Goal: Task Accomplishment & Management: Manage account settings

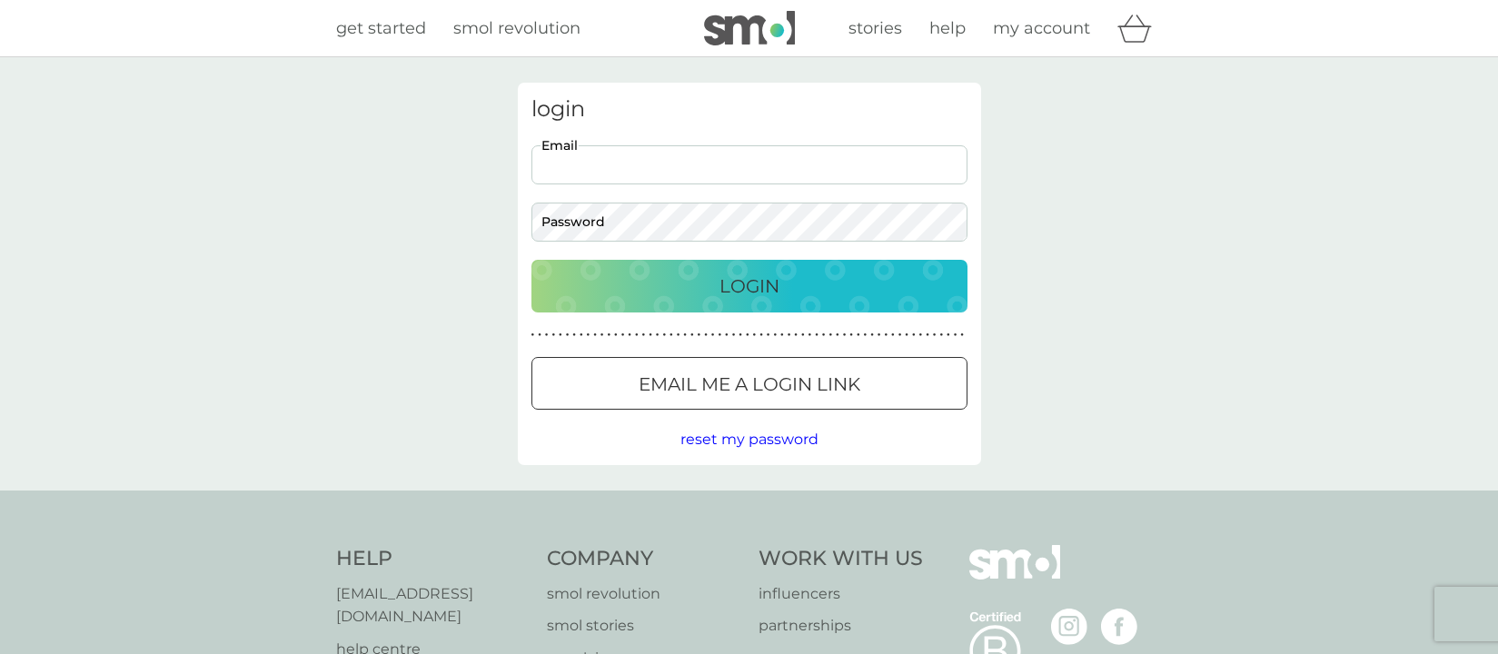
click at [691, 171] on input "Email" at bounding box center [750, 164] width 436 height 39
click at [787, 164] on input "Email" at bounding box center [750, 164] width 436 height 39
click at [872, 157] on input "Email" at bounding box center [750, 164] width 436 height 39
type input "[PERSON_NAME][EMAIL_ADDRESS][DOMAIN_NAME]"
click at [737, 383] on div at bounding box center [749, 384] width 65 height 19
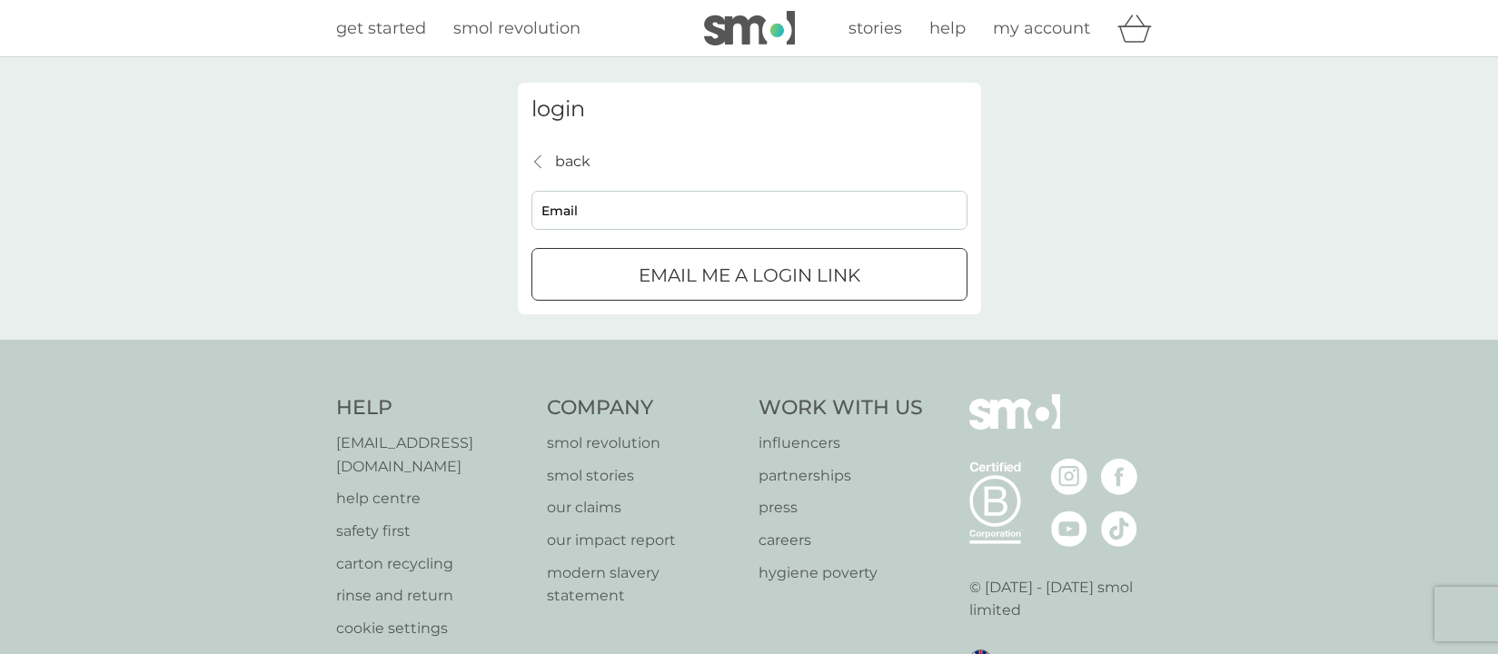
click at [711, 213] on input "Email" at bounding box center [750, 210] width 436 height 39
type input "[PERSON_NAME][EMAIL_ADDRESS][DOMAIN_NAME]"
click at [766, 275] on div "submit" at bounding box center [749, 275] width 65 height 19
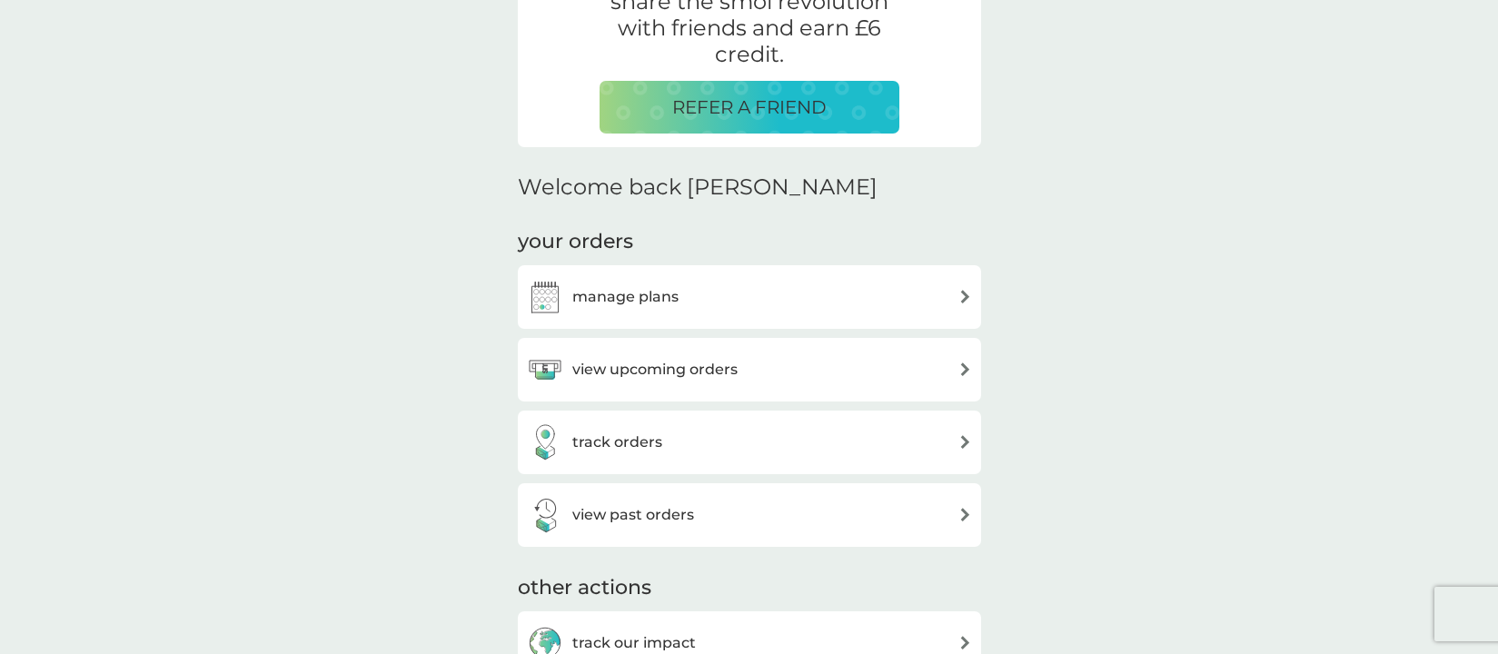
scroll to position [395, 0]
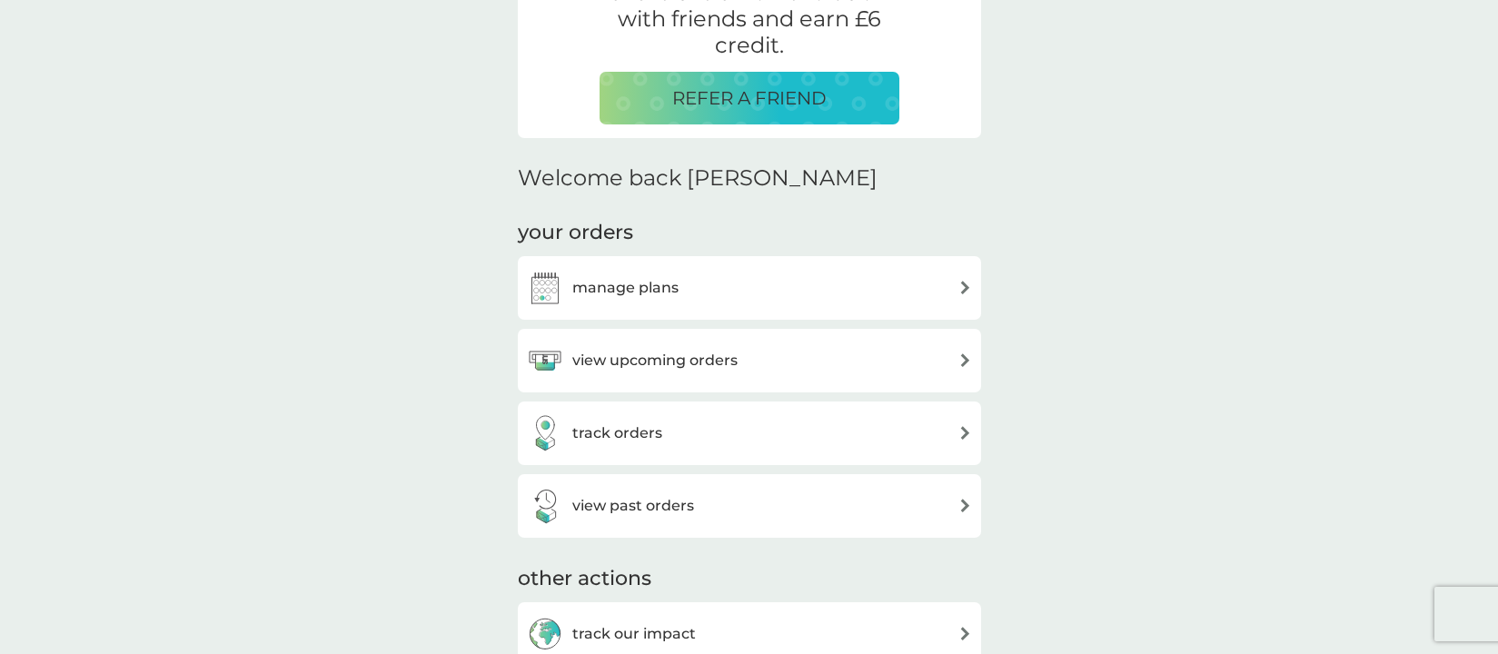
click at [657, 289] on h3 "manage plans" at bounding box center [625, 288] width 106 height 24
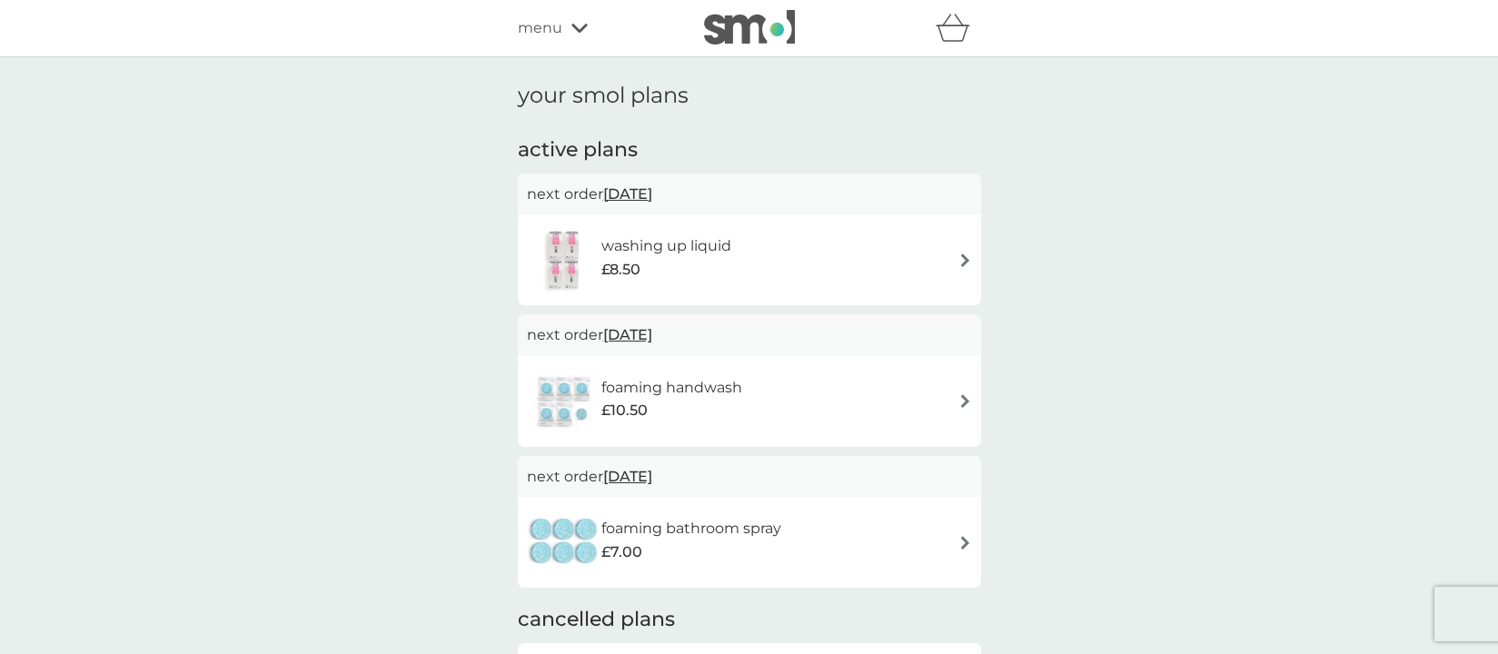
click at [799, 250] on div "washing up liquid £8.50" at bounding box center [749, 260] width 445 height 64
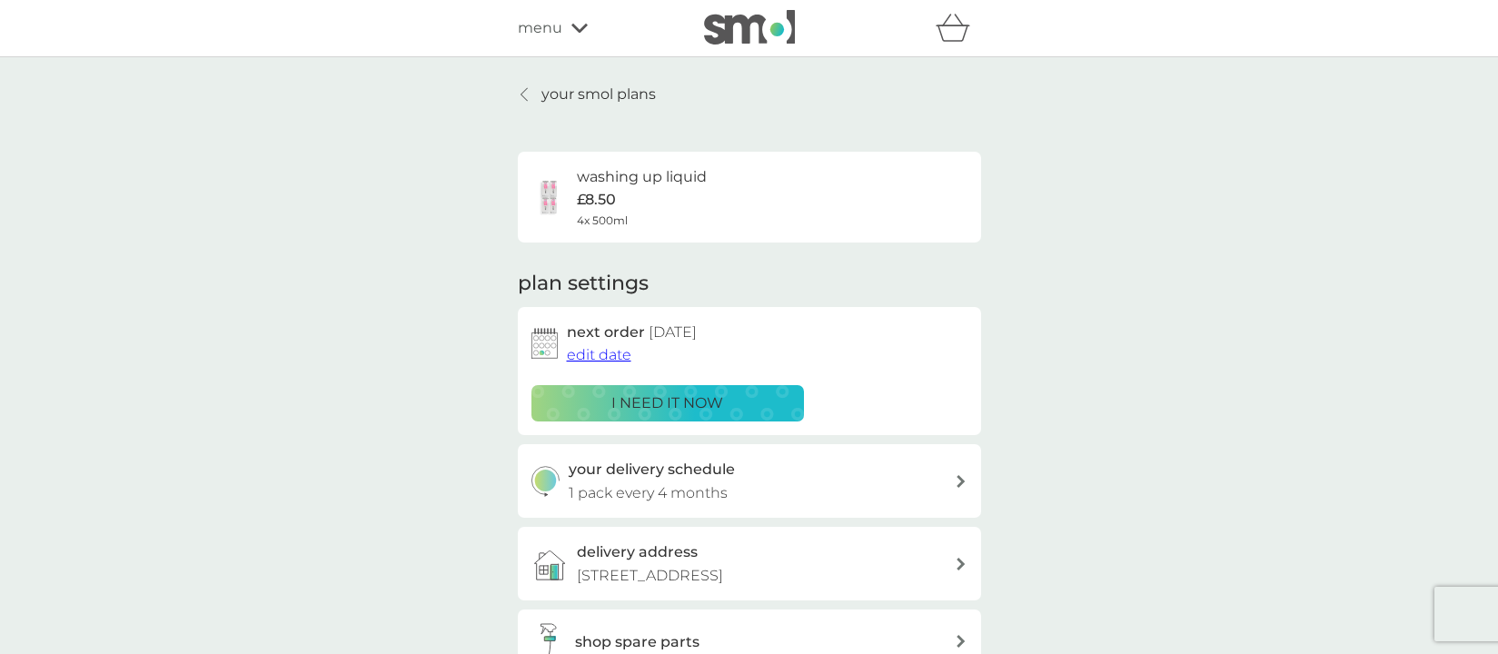
click at [609, 353] on span "edit date" at bounding box center [599, 354] width 65 height 17
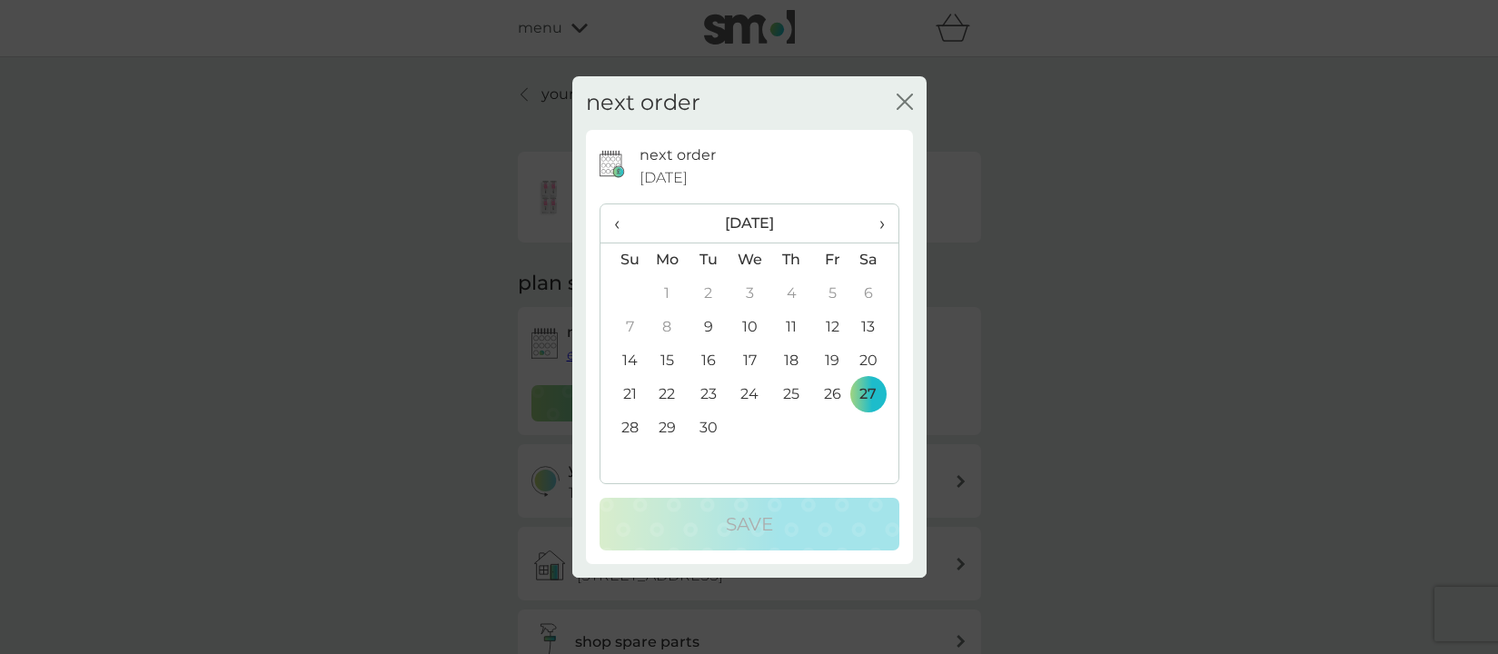
click at [880, 224] on span "›" at bounding box center [875, 223] width 18 height 38
click at [836, 423] on td "31" at bounding box center [831, 429] width 41 height 34
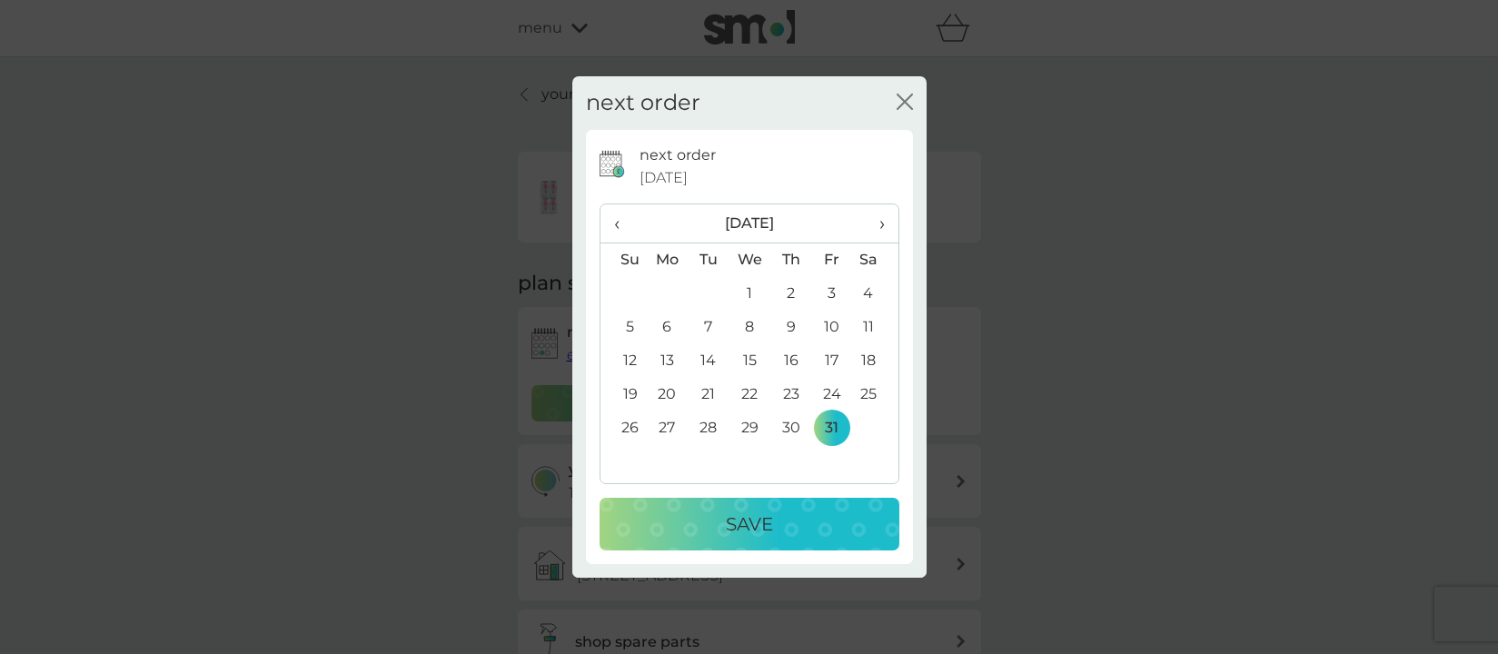
click at [760, 520] on p "Save" at bounding box center [749, 524] width 47 height 29
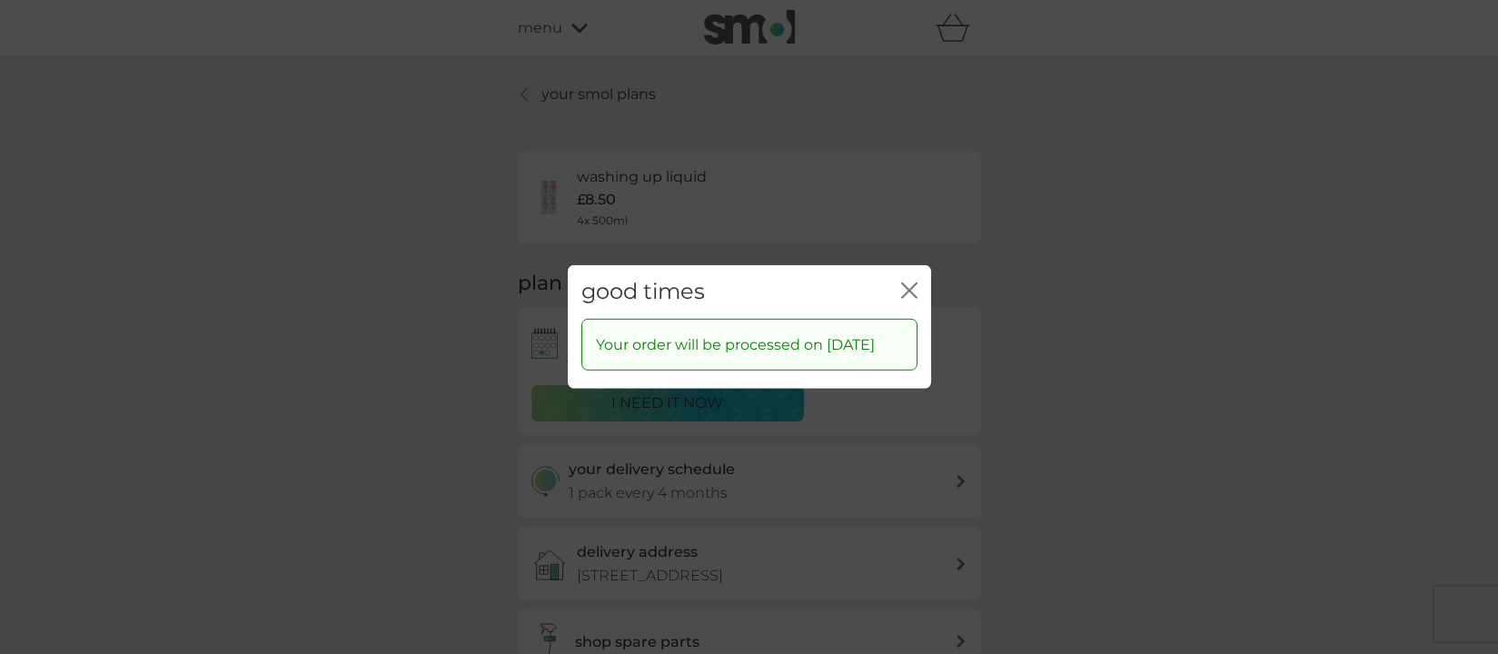
click at [913, 283] on icon "close" at bounding box center [909, 291] width 16 height 16
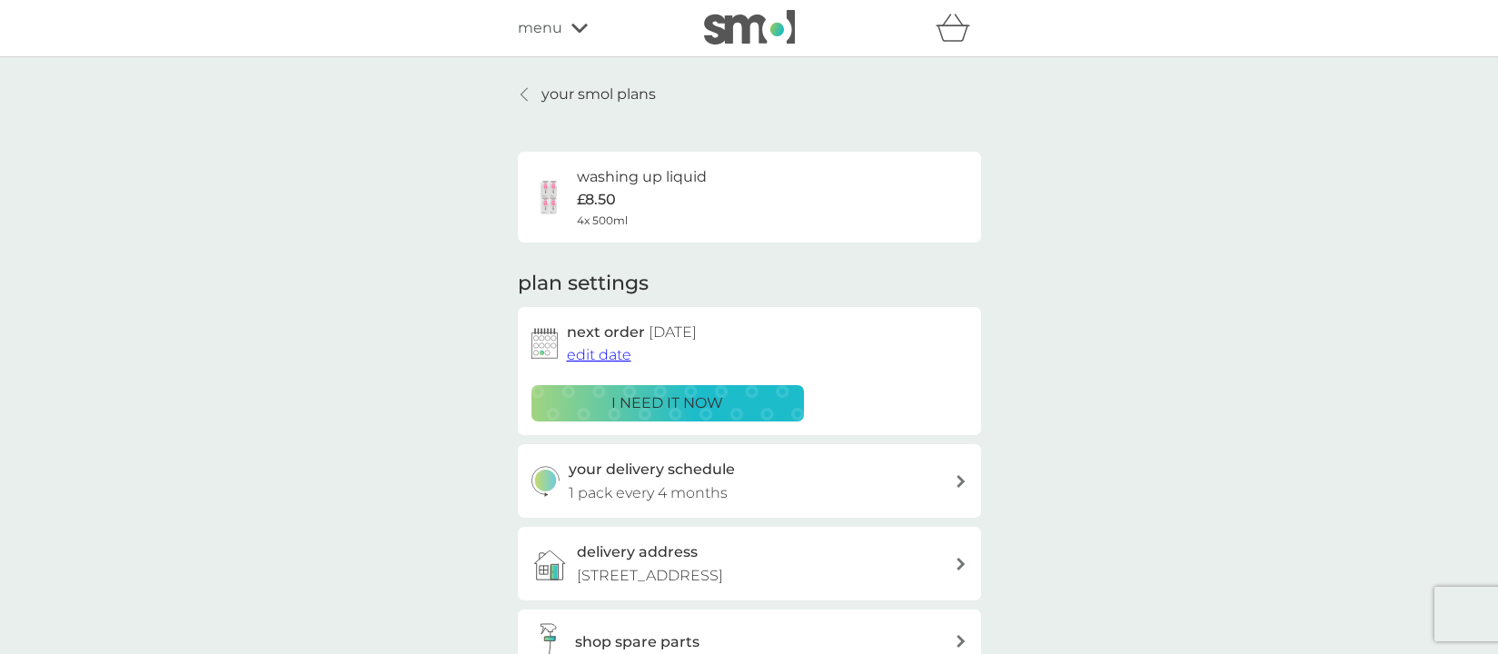
click at [531, 89] on div at bounding box center [525, 94] width 13 height 15
